Goal: Task Accomplishment & Management: Manage account settings

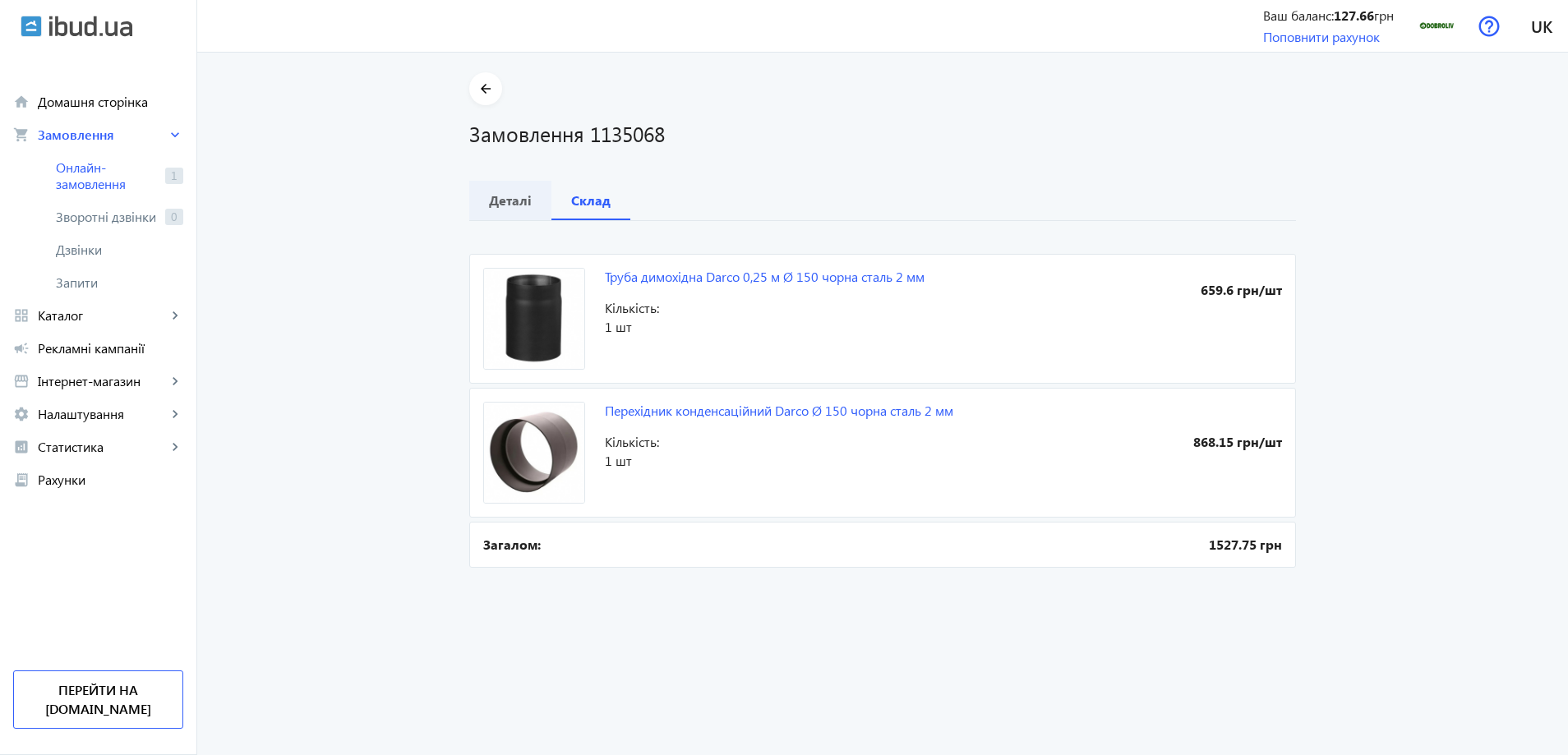
click at [506, 201] on b "Деталі" at bounding box center [510, 200] width 43 height 13
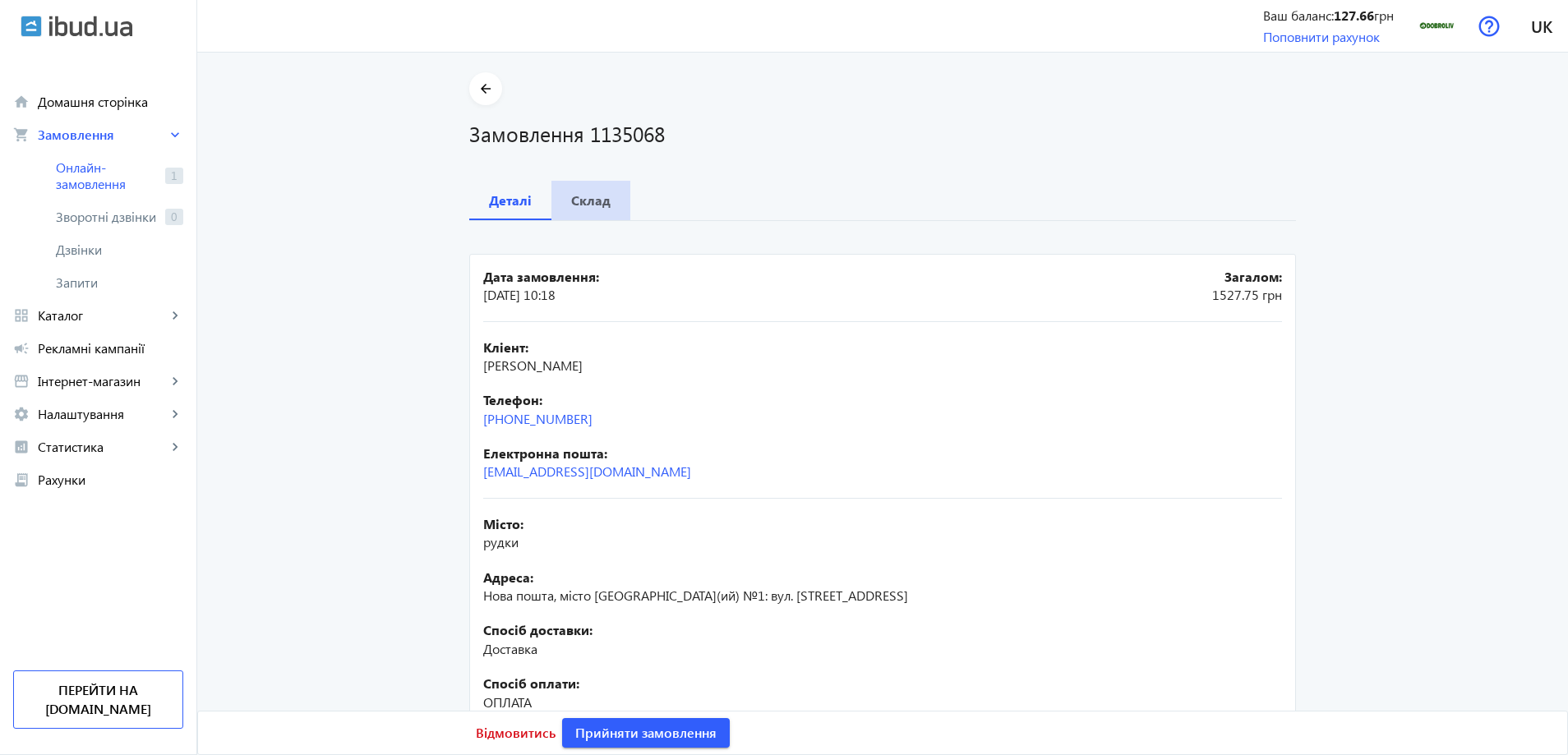
click at [606, 206] on div "Склад" at bounding box center [590, 200] width 79 height 39
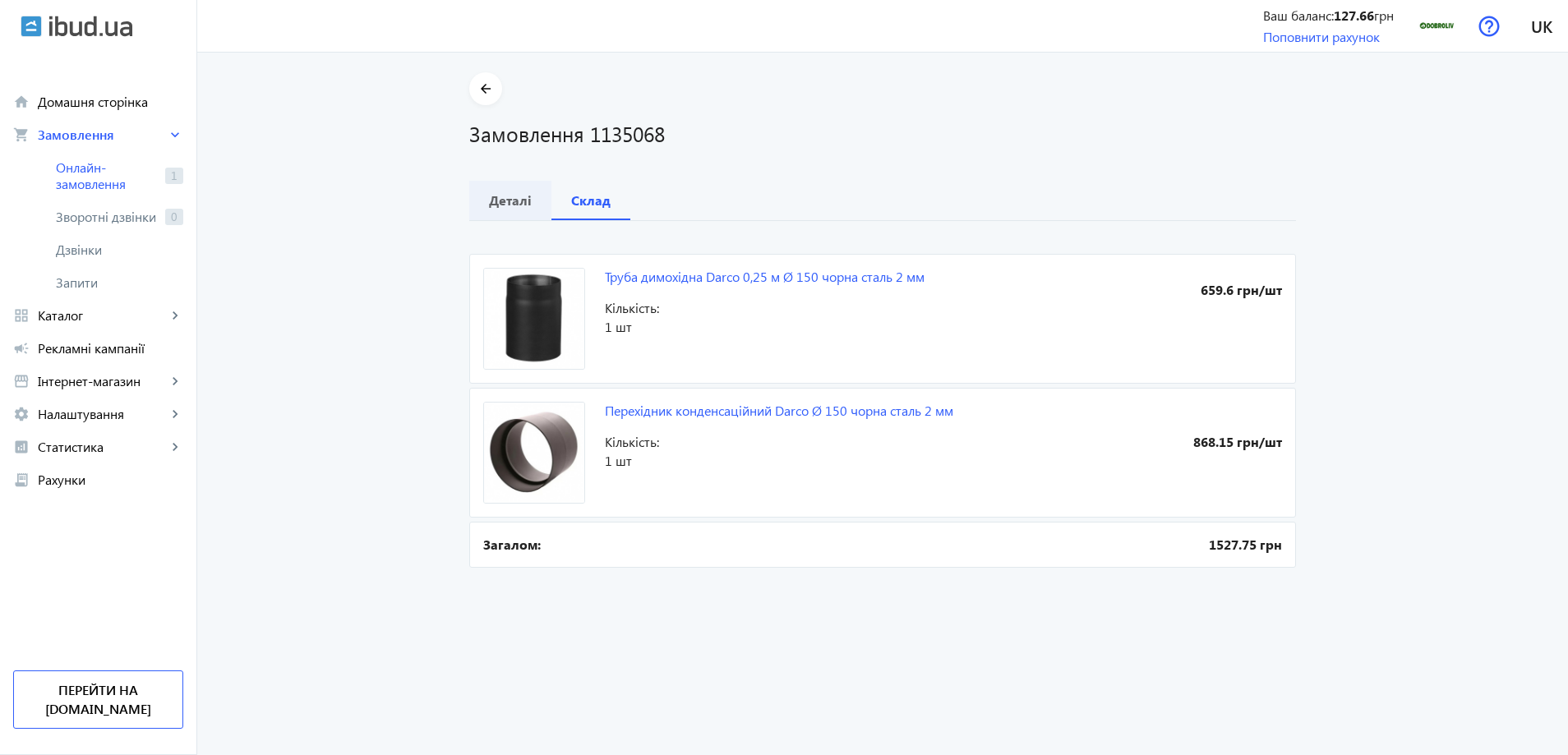
click at [502, 204] on b "Деталі" at bounding box center [510, 200] width 43 height 13
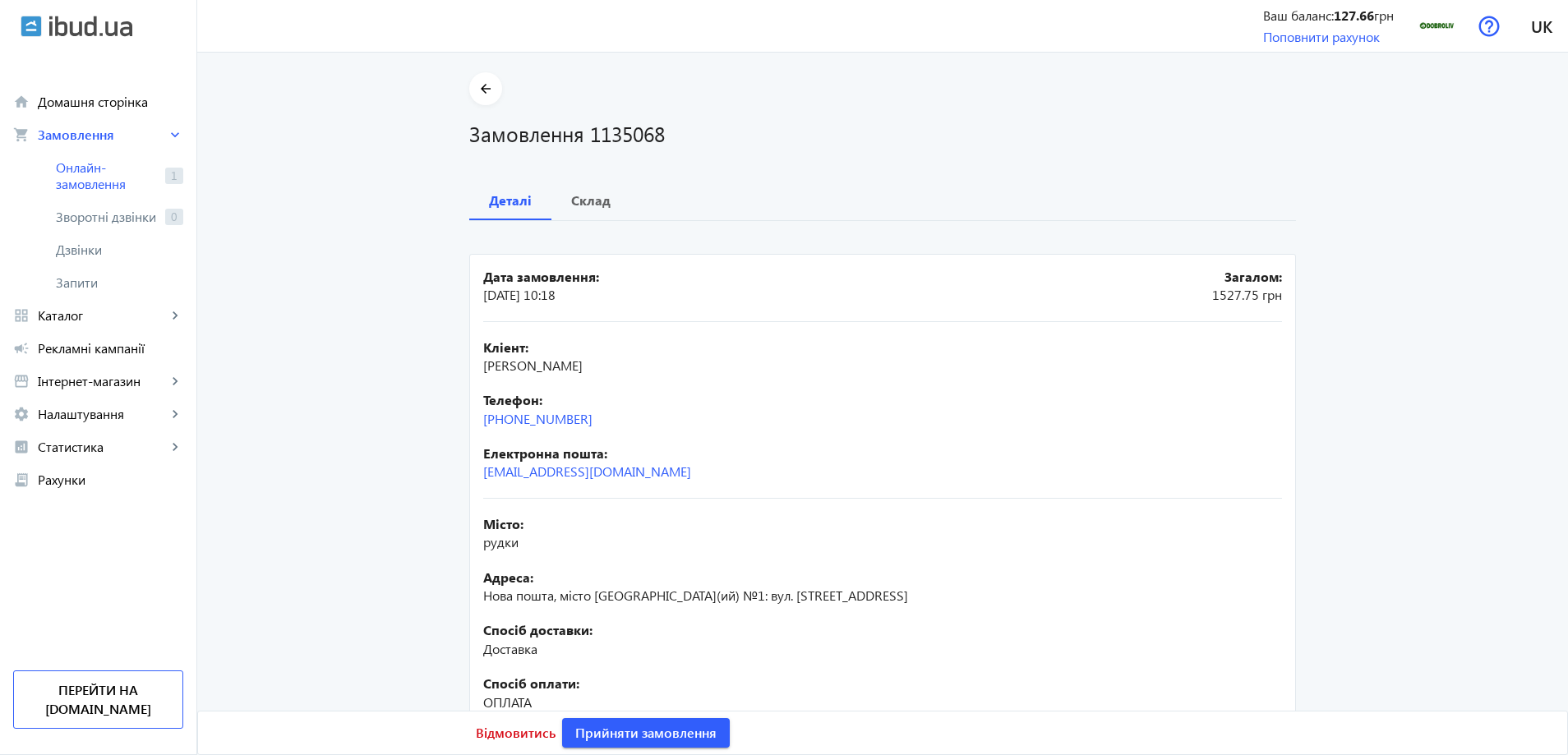
scroll to position [82, 0]
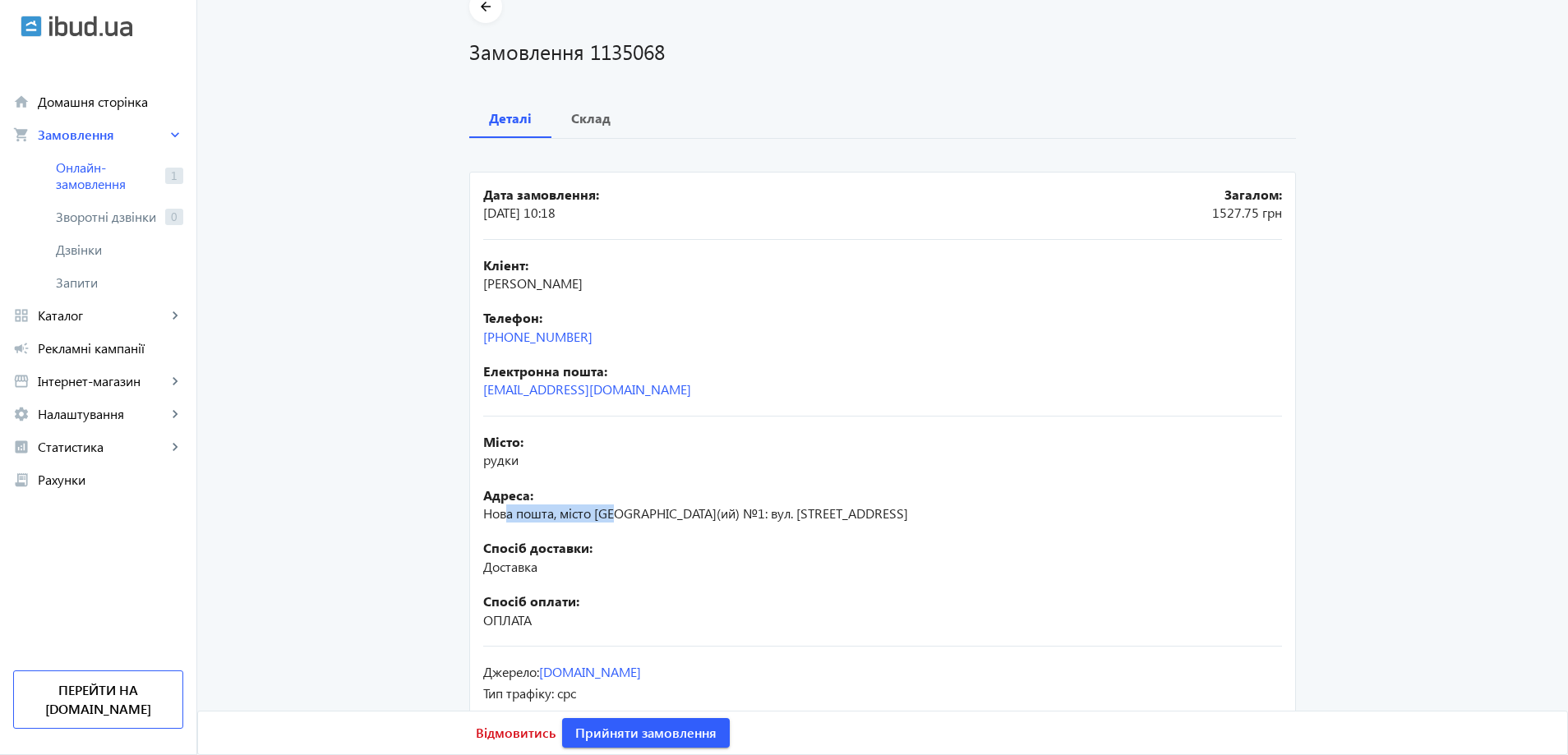
drag, startPoint x: 502, startPoint y: 510, endPoint x: 610, endPoint y: 509, distance: 108.0
click at [610, 509] on span "Нова пошта, місто [GEOGRAPHIC_DATA](ий) №1: вул. [STREET_ADDRESS]" at bounding box center [696, 513] width 425 height 18
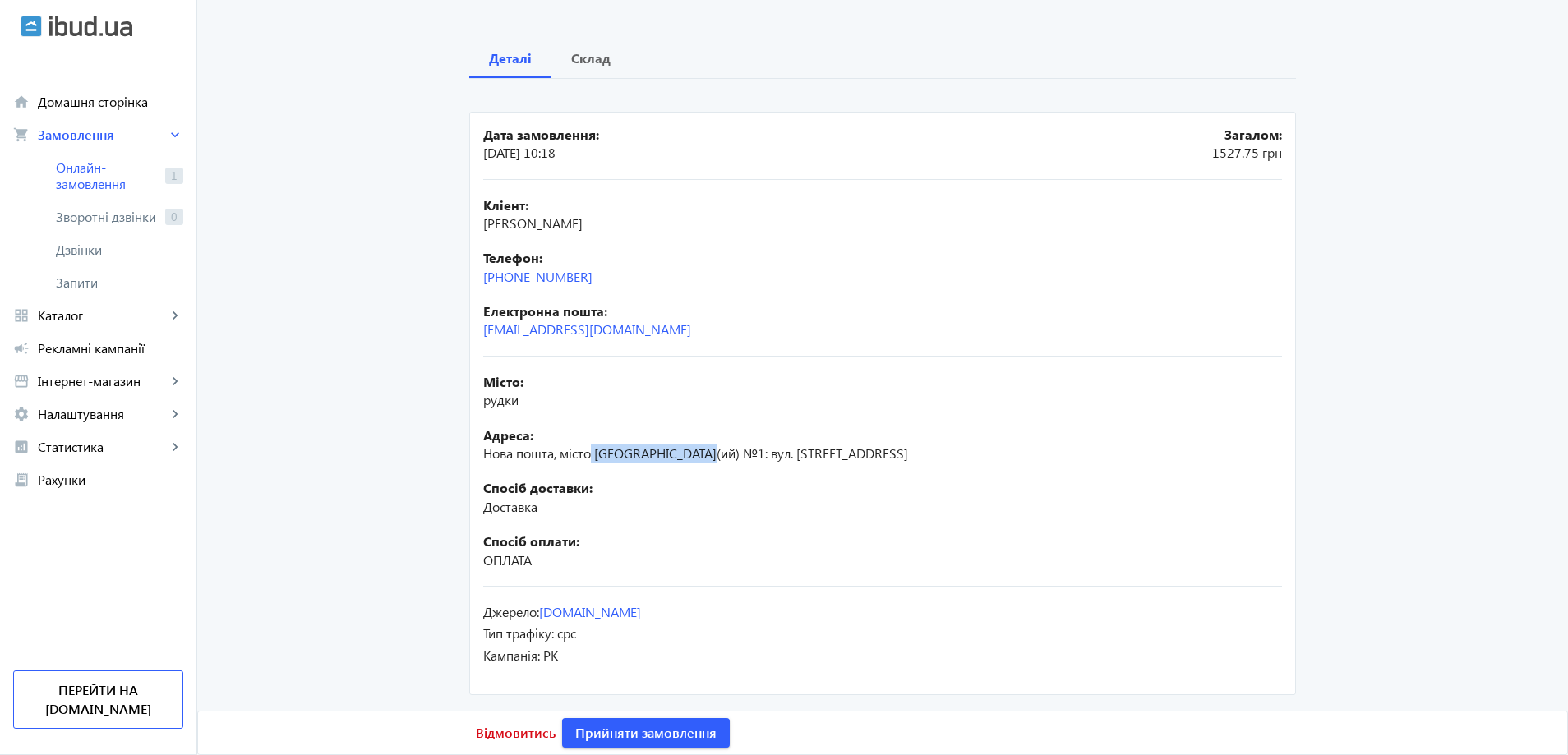
drag, startPoint x: 588, startPoint y: 452, endPoint x: 702, endPoint y: 453, distance: 114.0
click at [702, 453] on span "Нова пошта, місто [GEOGRAPHIC_DATA](ий) №1: вул. [STREET_ADDRESS]" at bounding box center [696, 452] width 425 height 18
drag, startPoint x: 722, startPoint y: 456, endPoint x: 635, endPoint y: 457, distance: 87.0
click at [635, 457] on span "Нова пошта, місто [GEOGRAPHIC_DATA](ий) №1: вул. [STREET_ADDRESS]" at bounding box center [696, 452] width 425 height 18
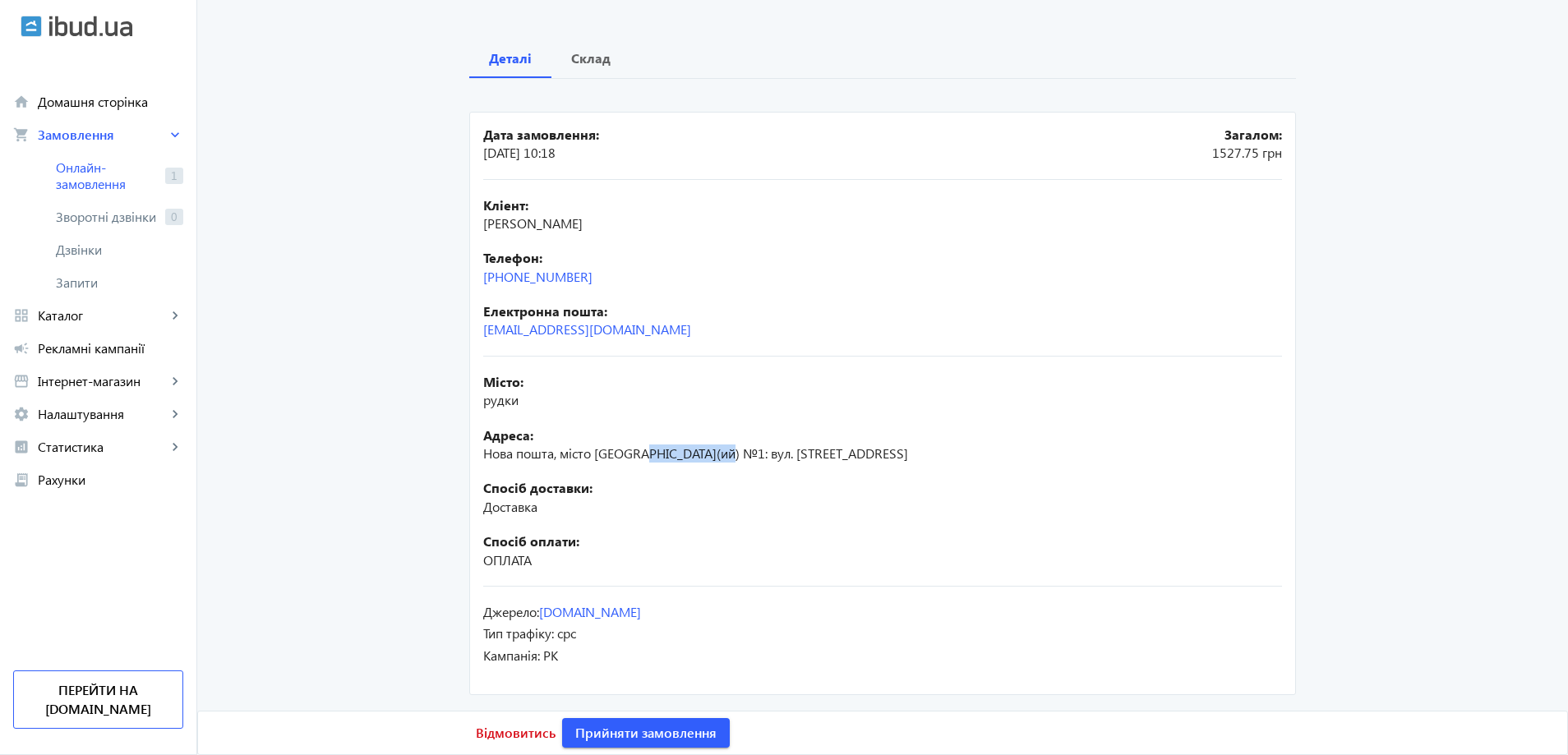
click at [635, 457] on span "Нова пошта, місто [GEOGRAPHIC_DATA](ий) №1: вул. [STREET_ADDRESS]" at bounding box center [696, 452] width 425 height 18
drag, startPoint x: 625, startPoint y: 456, endPoint x: 590, endPoint y: 450, distance: 35.5
click at [590, 450] on span "Нова пошта, місто [GEOGRAPHIC_DATA](ий) №1: вул. [STREET_ADDRESS]" at bounding box center [696, 452] width 425 height 18
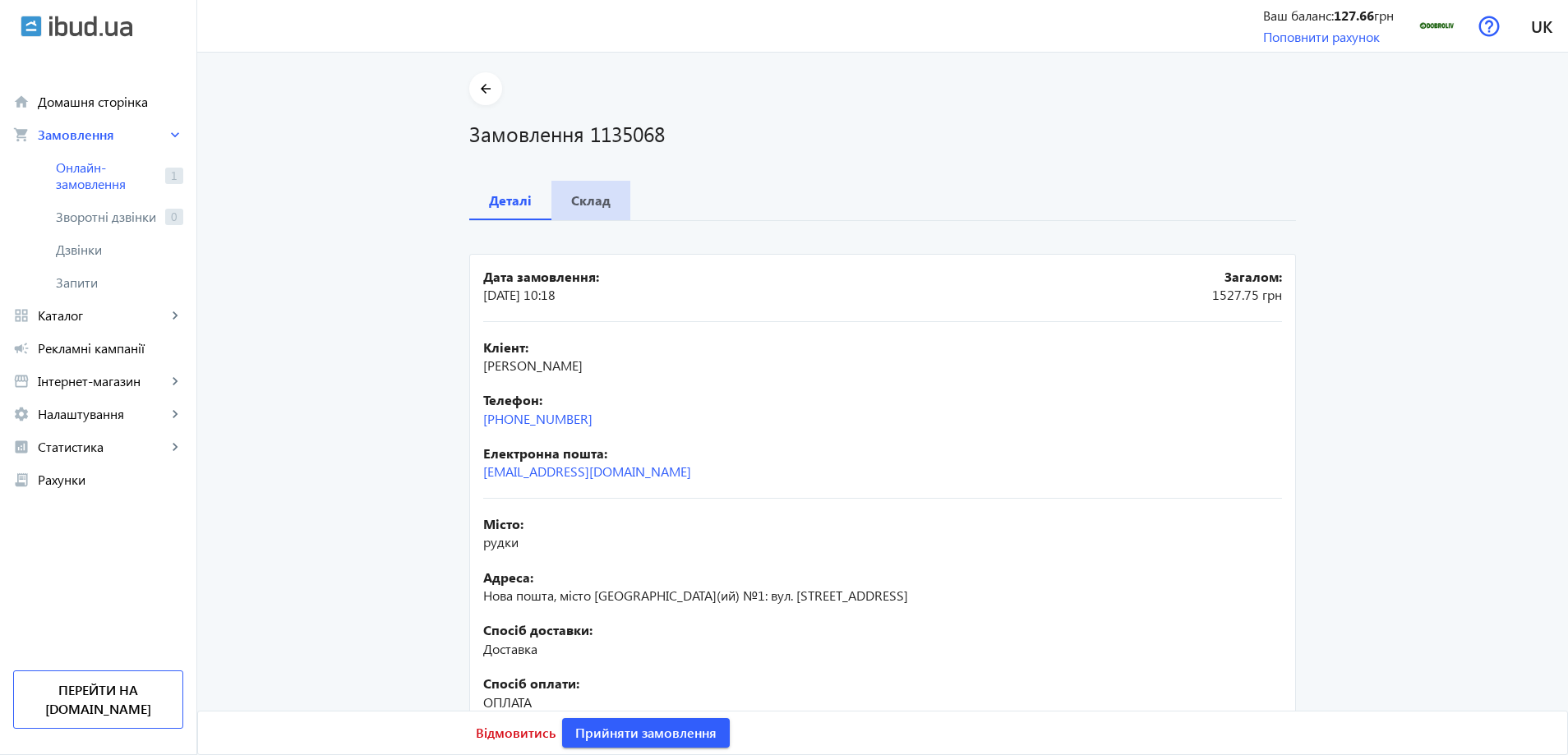
click at [595, 201] on b "Склад" at bounding box center [590, 200] width 39 height 13
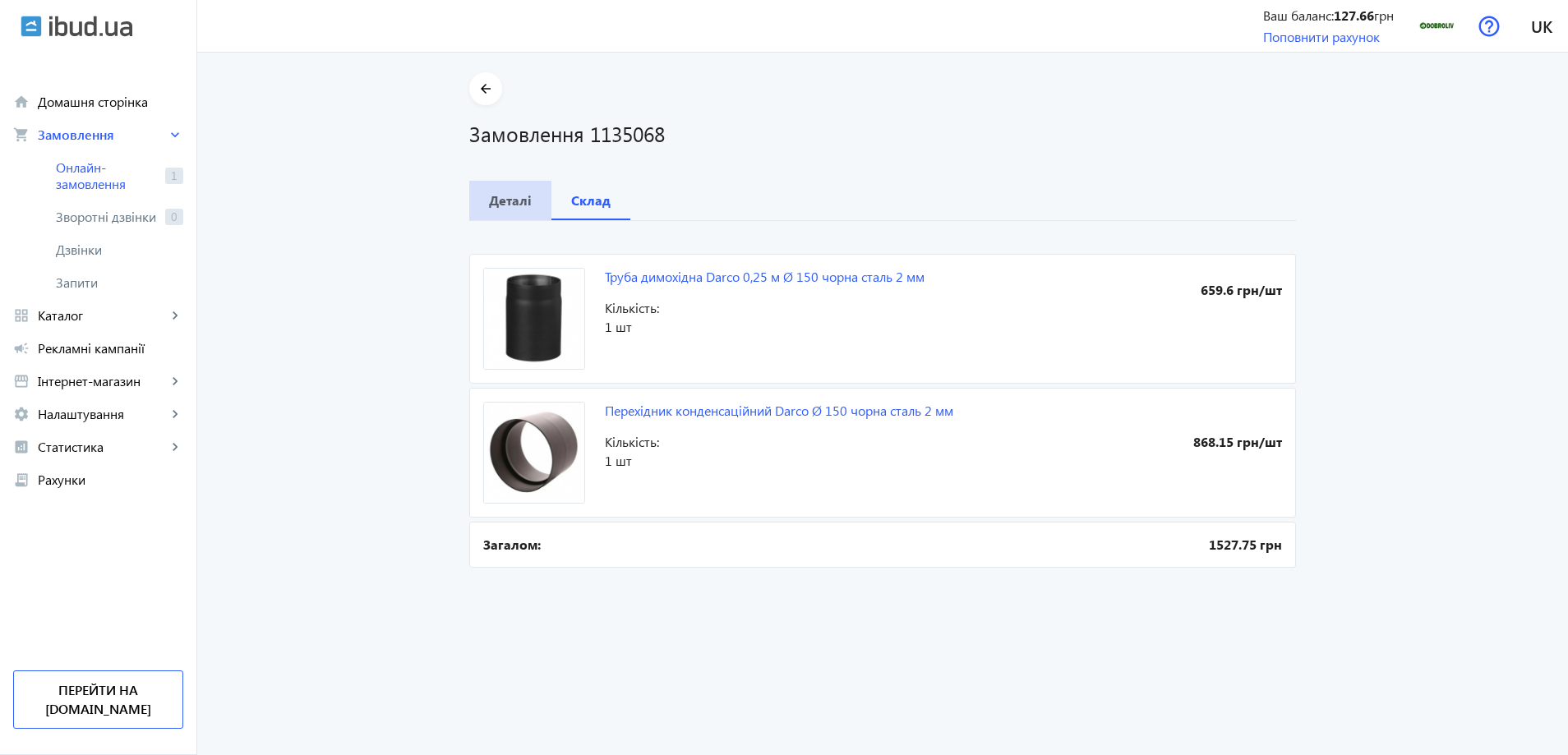
click at [496, 207] on b "Деталі" at bounding box center [510, 200] width 43 height 13
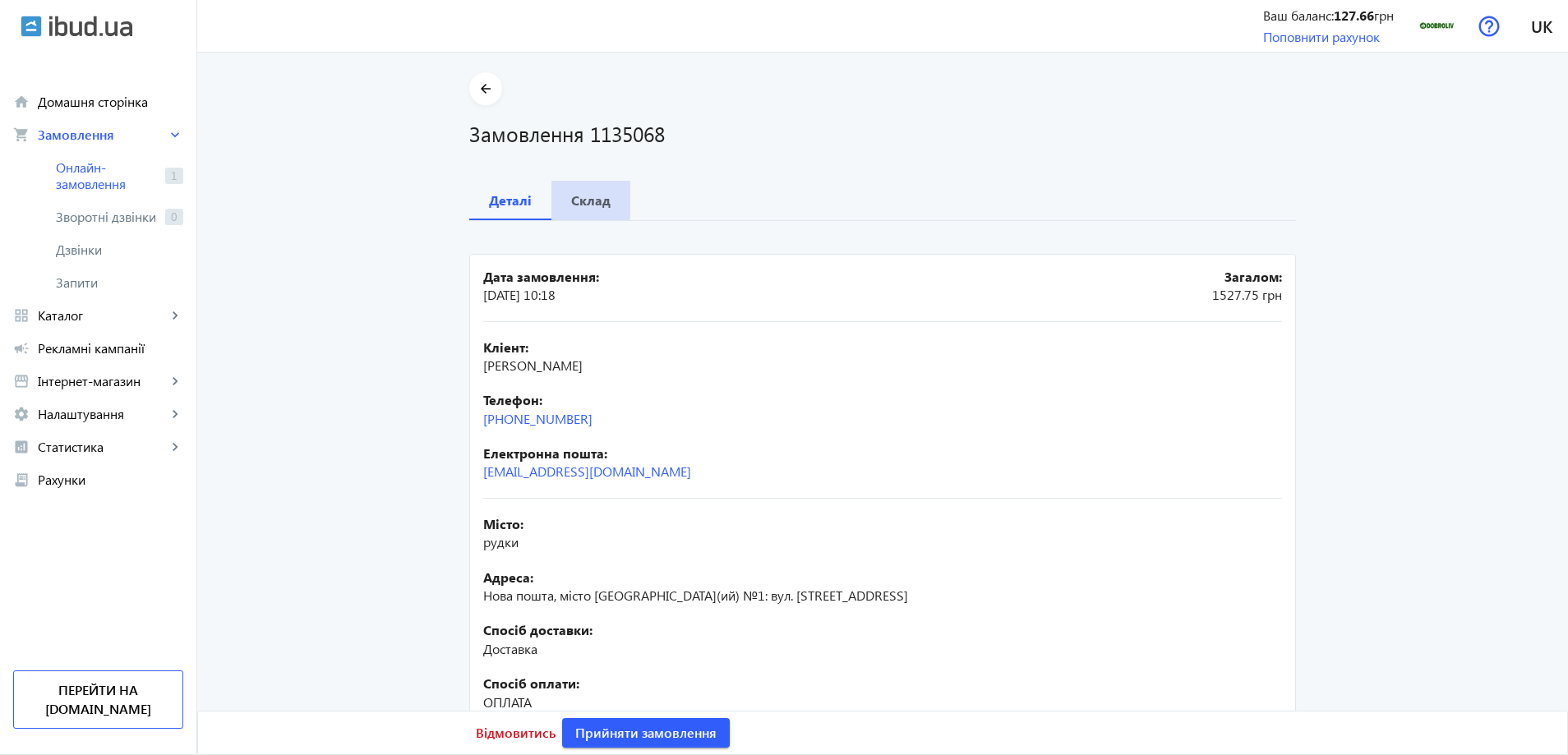
click at [584, 201] on b "Склад" at bounding box center [590, 200] width 39 height 13
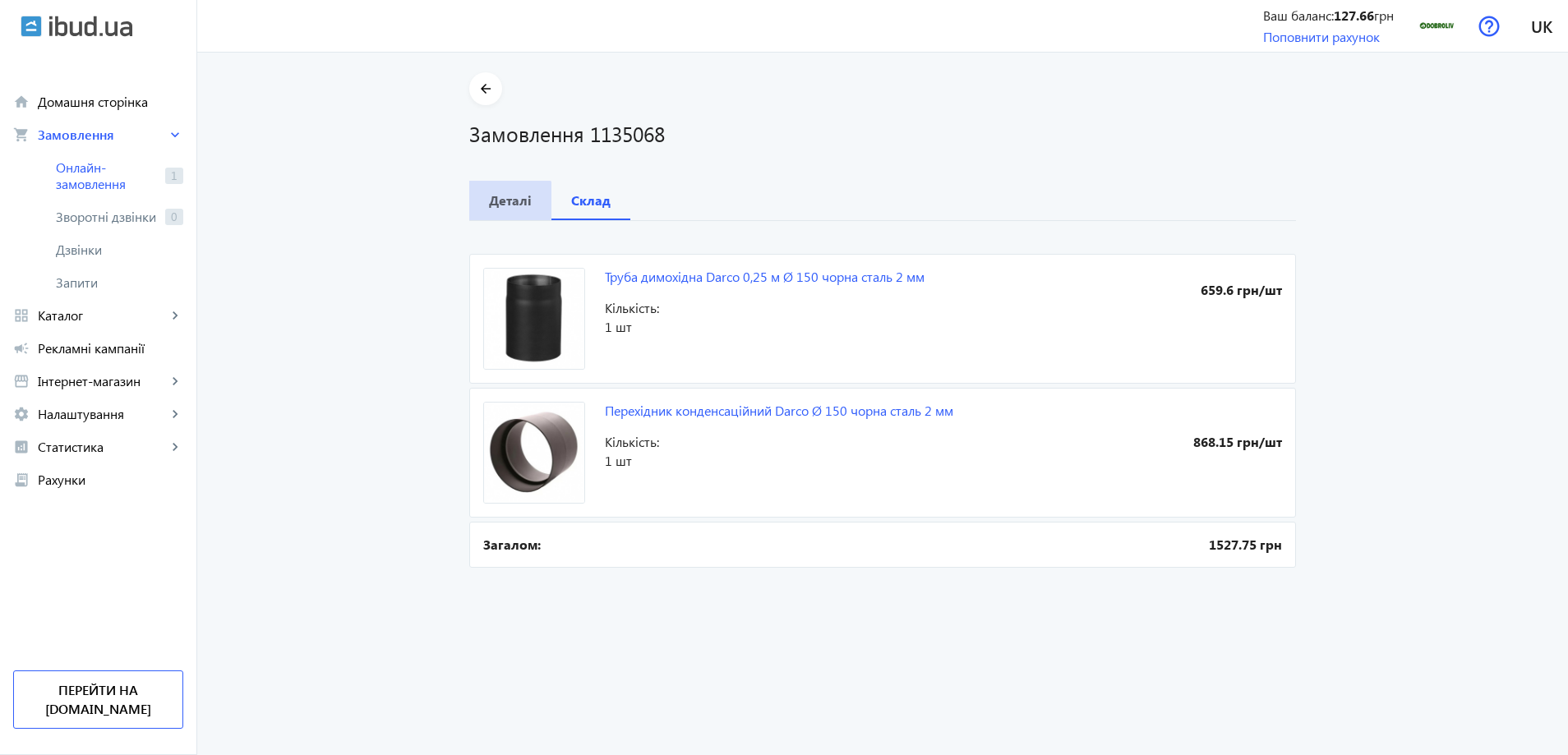
click at [499, 209] on span "Деталі" at bounding box center [510, 200] width 43 height 39
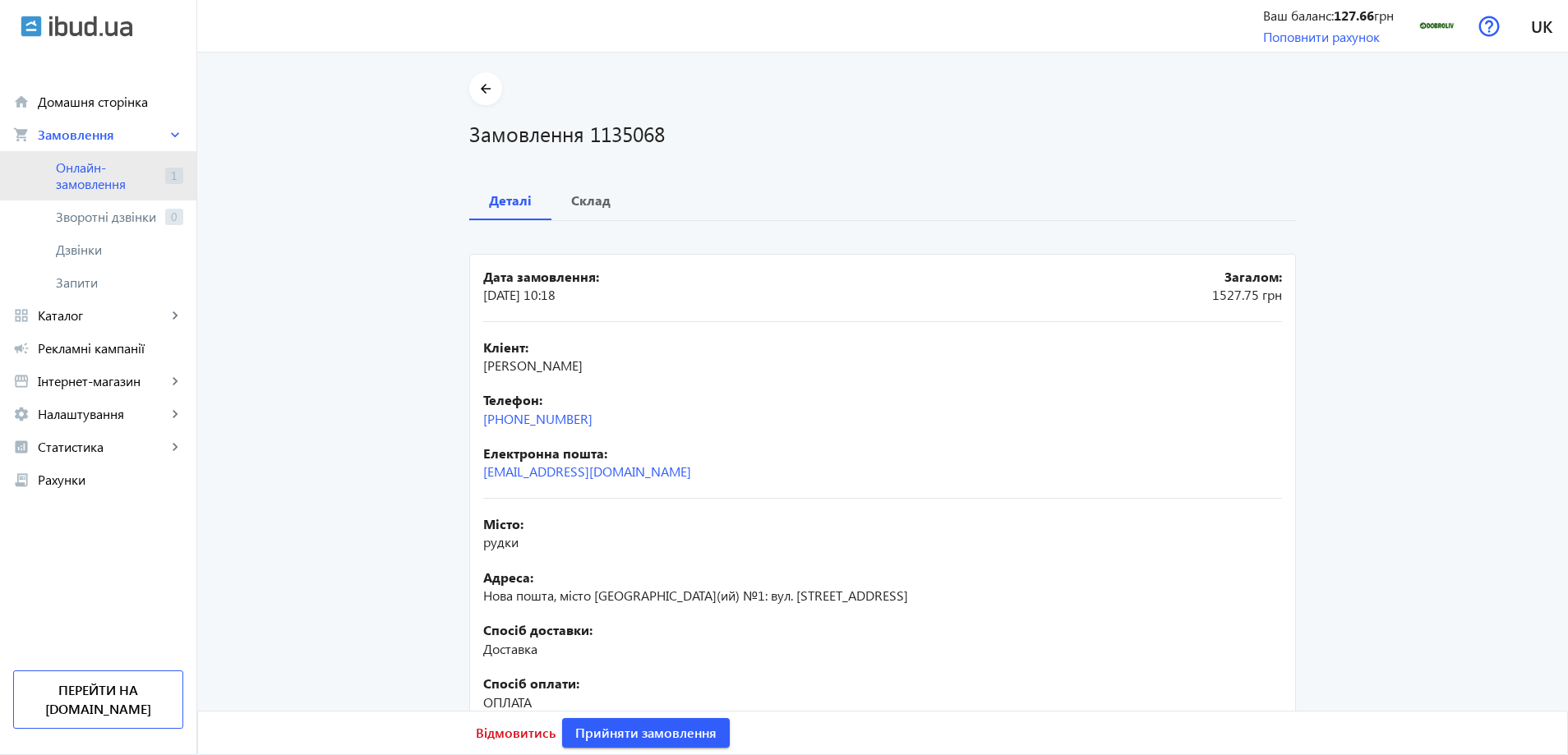
click at [50, 179] on link "Онлайн-замовлення 1" at bounding box center [98, 175] width 196 height 49
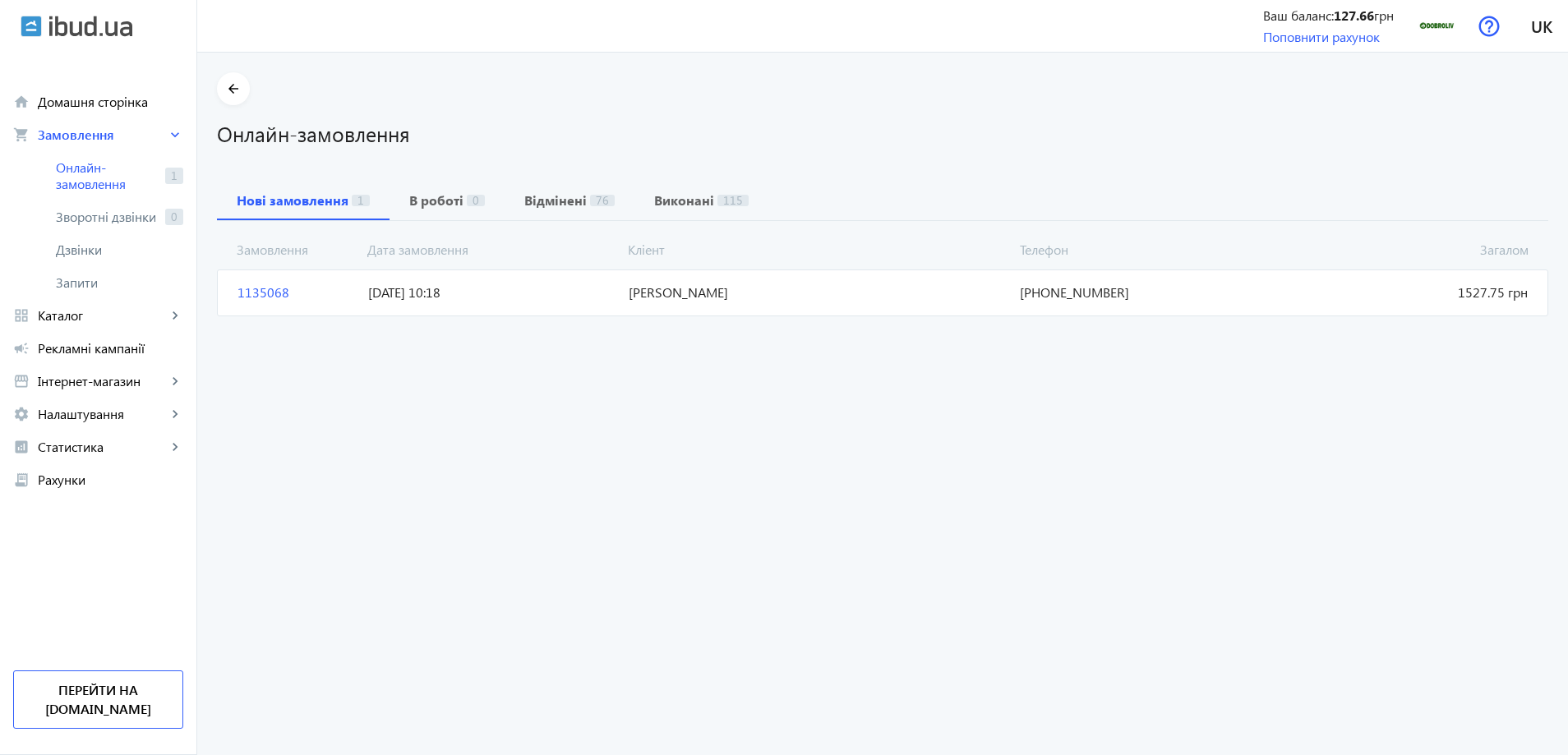
click at [325, 291] on span "1135068" at bounding box center [296, 291] width 130 height 18
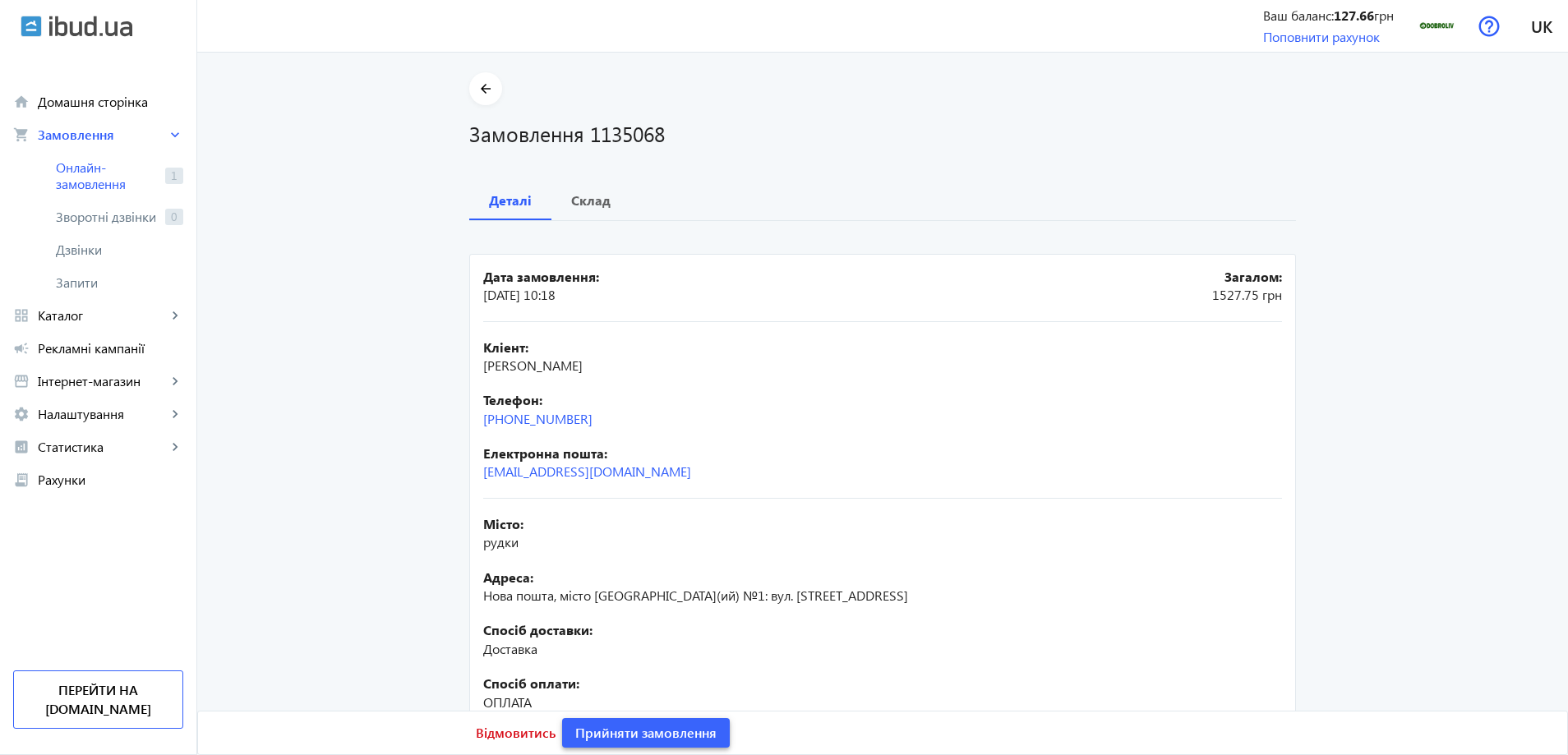
click at [648, 731] on span "Прийняти замовлення" at bounding box center [646, 732] width 142 height 18
click at [82, 182] on span "Онлайн-замовлення" at bounding box center [107, 175] width 102 height 33
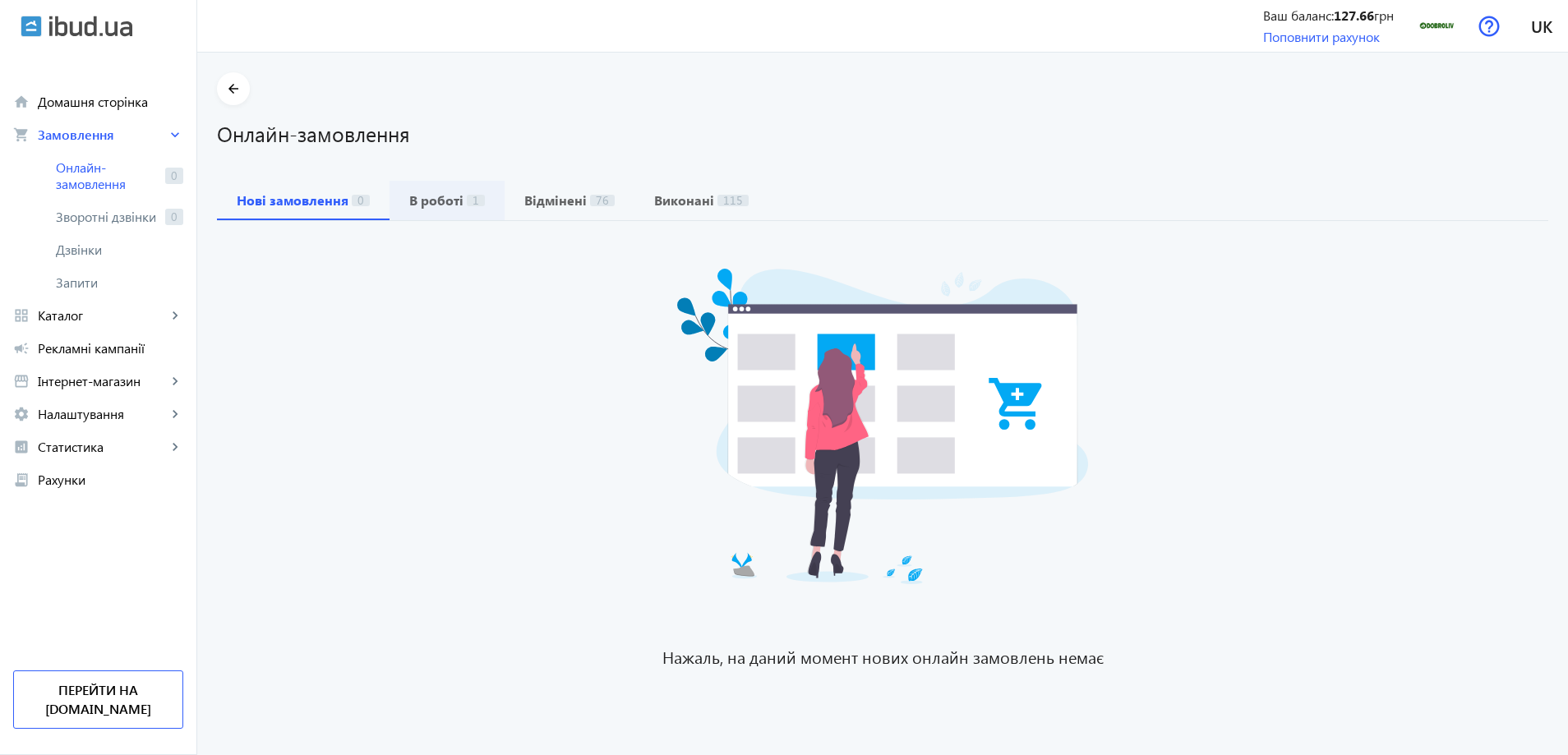
click at [409, 199] on b "В роботі" at bounding box center [436, 200] width 54 height 13
